Goal: Task Accomplishment & Management: Manage account settings

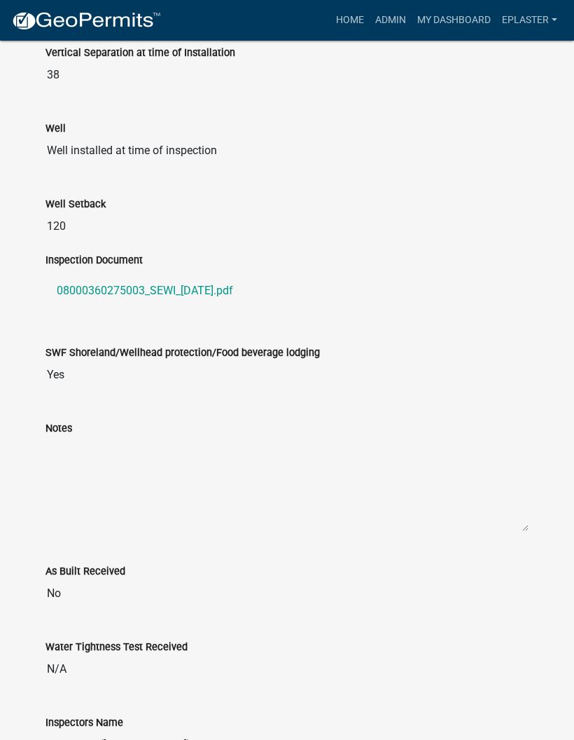
scroll to position [1230, 0]
click at [394, 23] on link "Admin" at bounding box center [391, 20] width 42 height 27
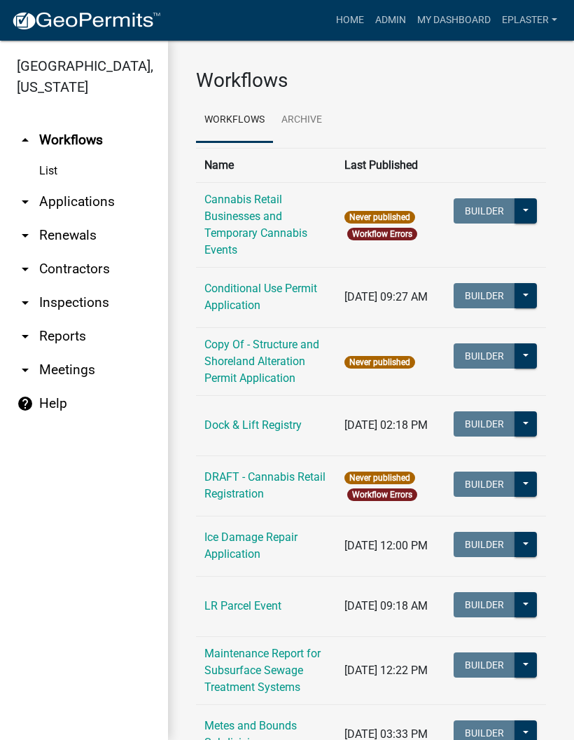
click at [102, 298] on link "arrow_drop_down Inspections" at bounding box center [84, 303] width 168 height 34
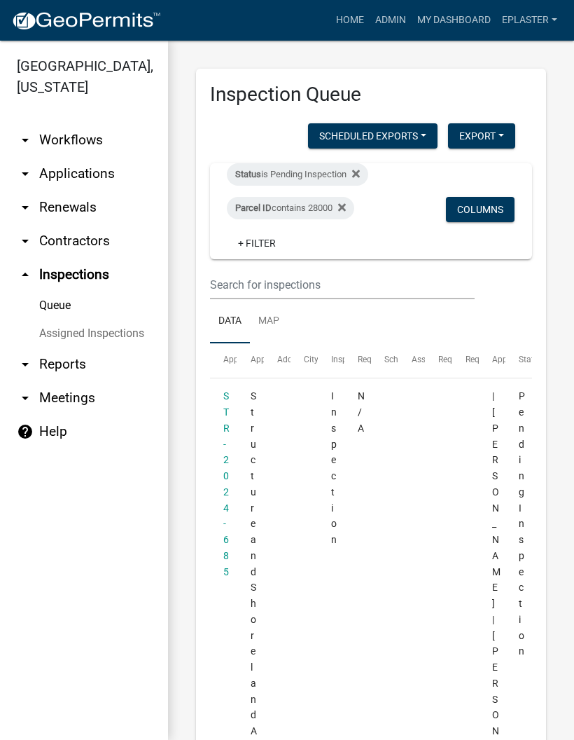
click at [111, 176] on link "arrow_drop_down Applications" at bounding box center [84, 174] width 168 height 34
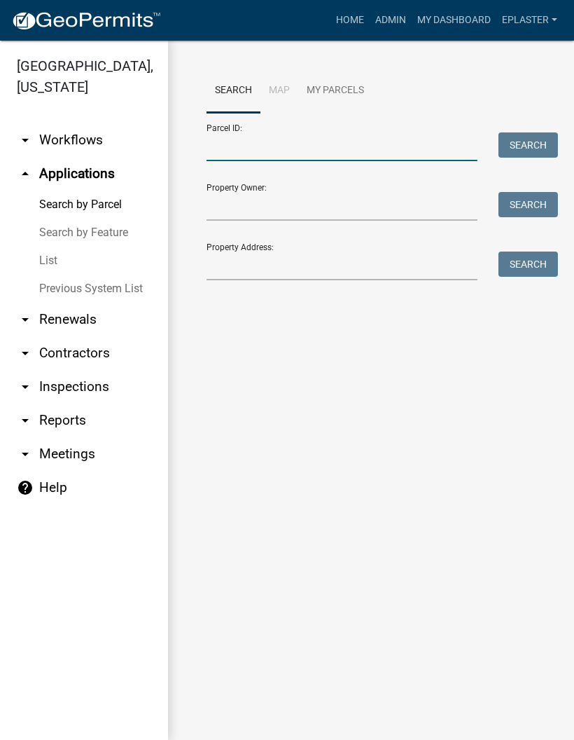
click at [312, 150] on input "Parcel ID:" at bounding box center [342, 146] width 271 height 29
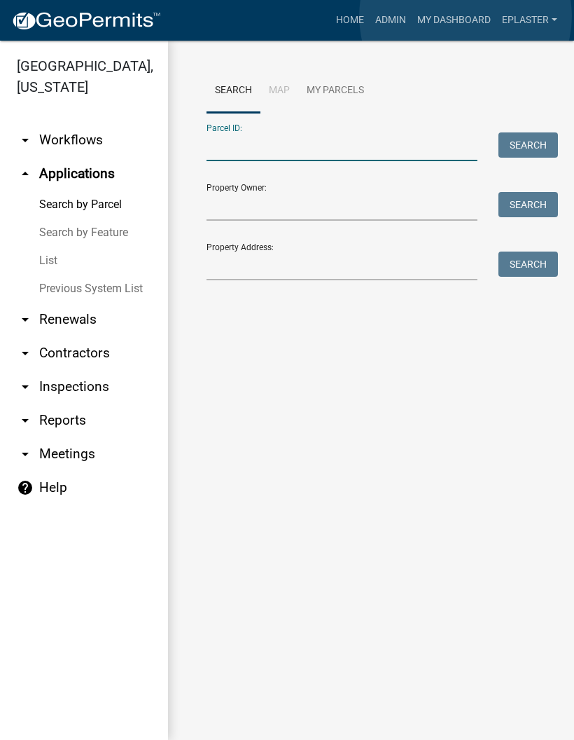
click at [466, 16] on link "My Dashboard" at bounding box center [454, 20] width 85 height 27
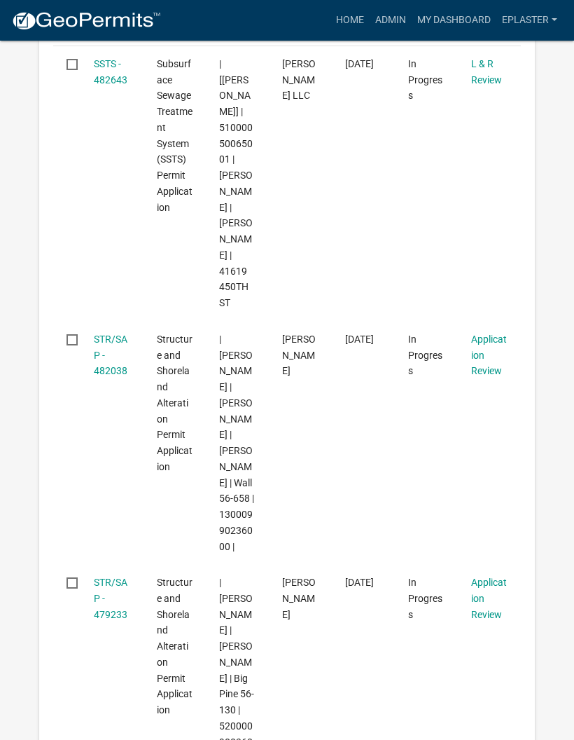
scroll to position [366, 0]
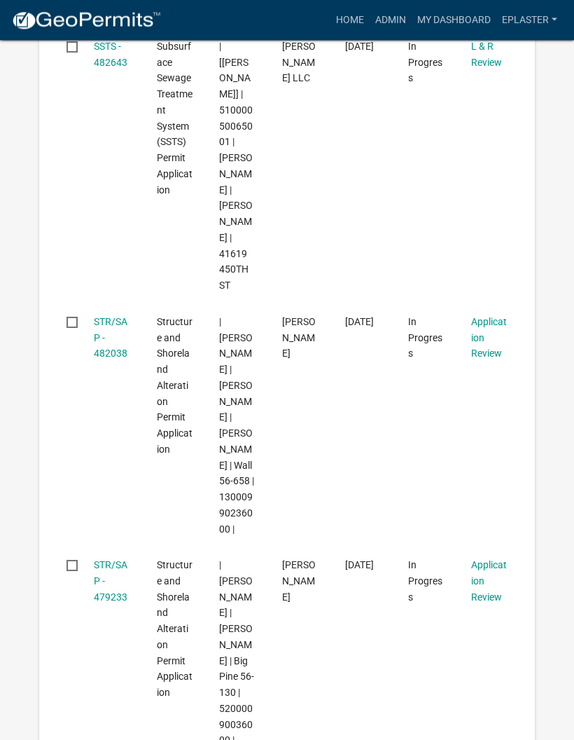
click at [113, 330] on link "STR/SAP - 482038" at bounding box center [111, 338] width 34 height 43
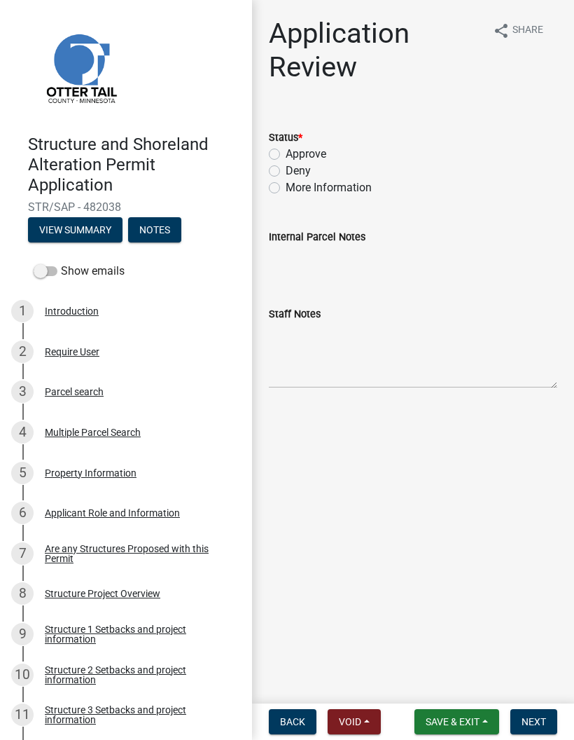
click at [67, 220] on button "View Summary" at bounding box center [75, 229] width 95 height 25
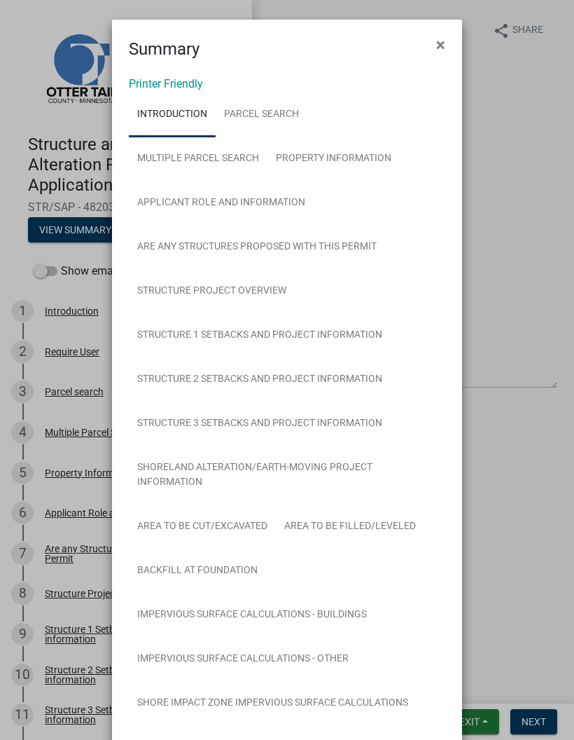
click at [158, 79] on link "Printer Friendly" at bounding box center [166, 83] width 74 height 13
click at [451, 43] on button "×" at bounding box center [441, 44] width 32 height 39
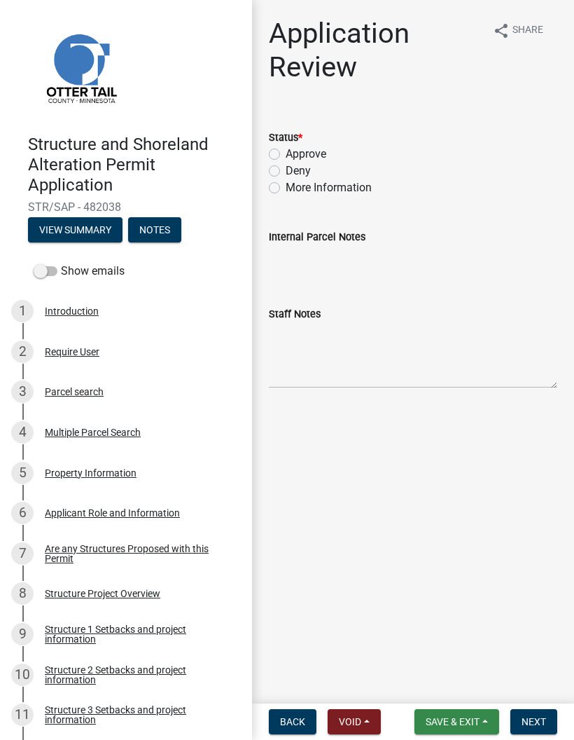
click at [452, 726] on span "Save & Exit" at bounding box center [453, 721] width 54 height 11
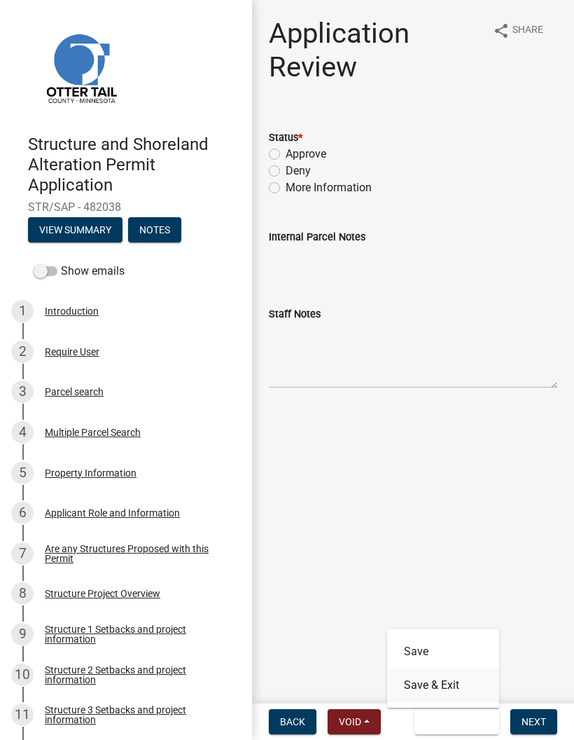
click at [454, 681] on button "Save & Exit" at bounding box center [443, 685] width 112 height 34
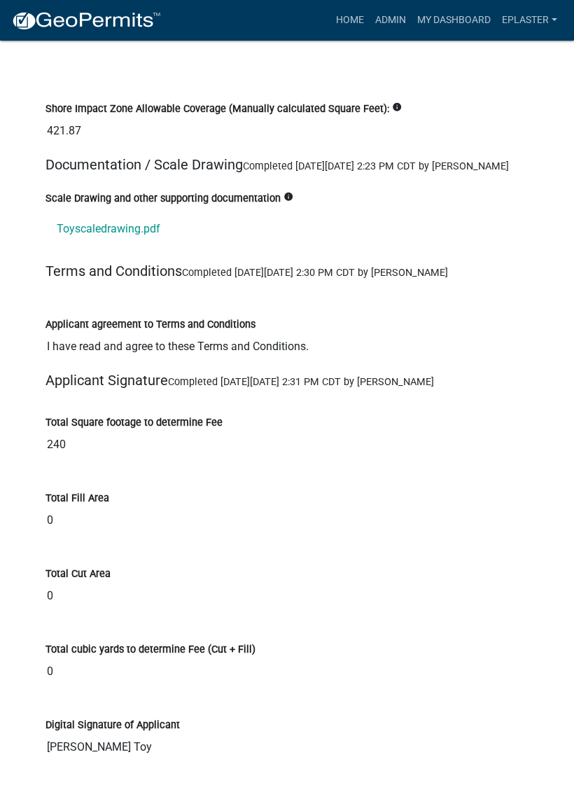
scroll to position [16231, 0]
click at [72, 247] on link "Toyscaledrawing.pdf" at bounding box center [287, 230] width 483 height 34
